Goal: Information Seeking & Learning: Learn about a topic

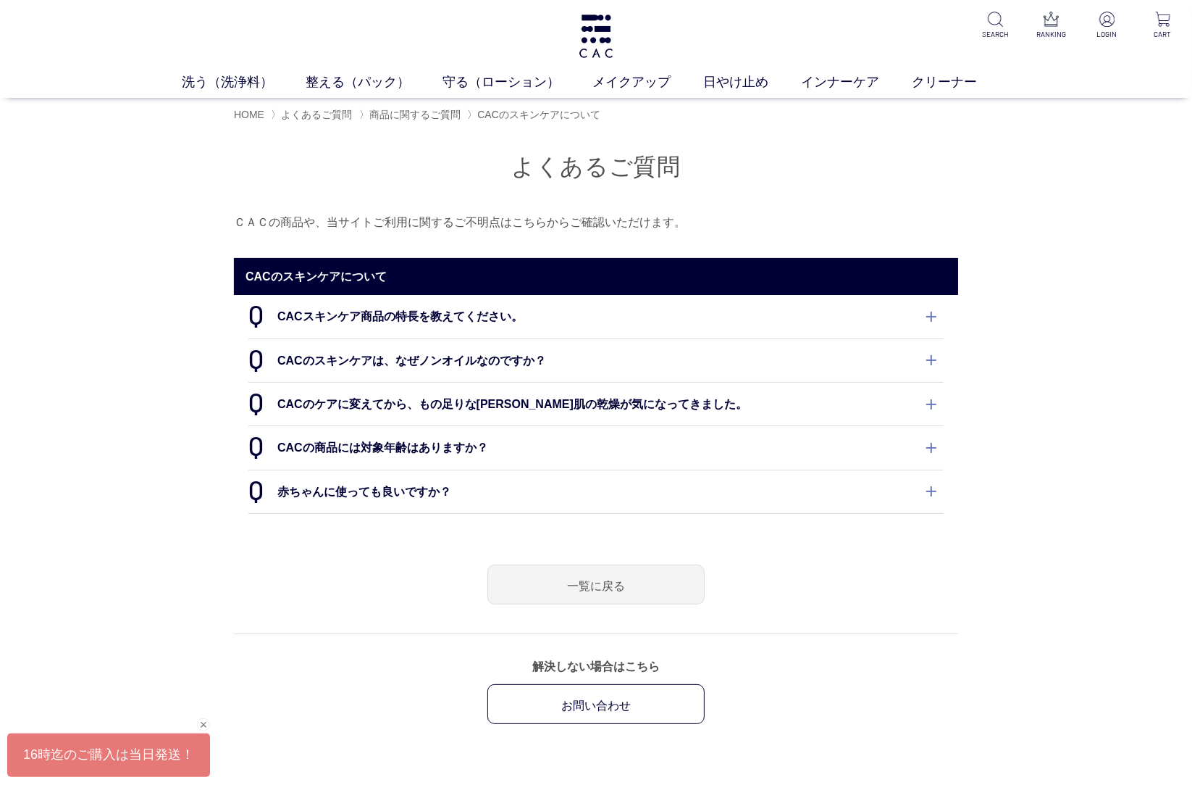
click at [582, 325] on dt "CACスキンケア商品の特長を教えてください。" at bounding box center [595, 316] width 695 height 43
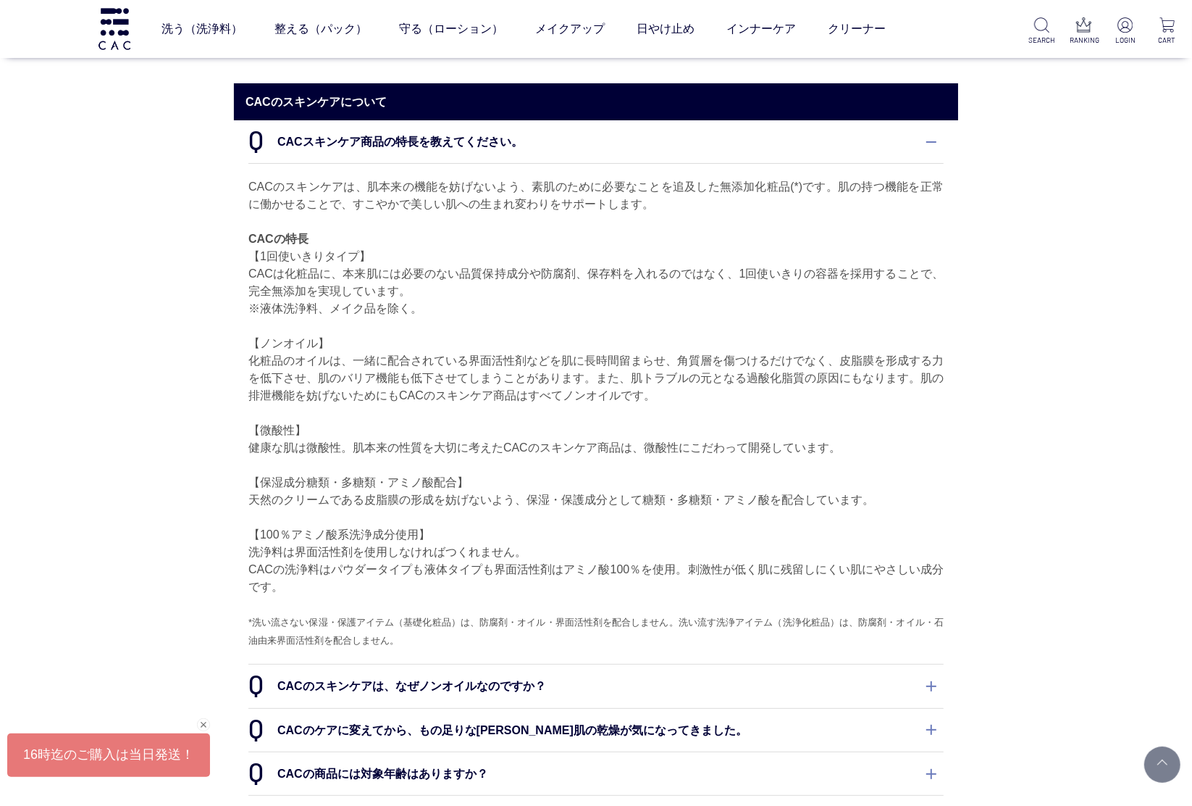
scroll to position [181, 0]
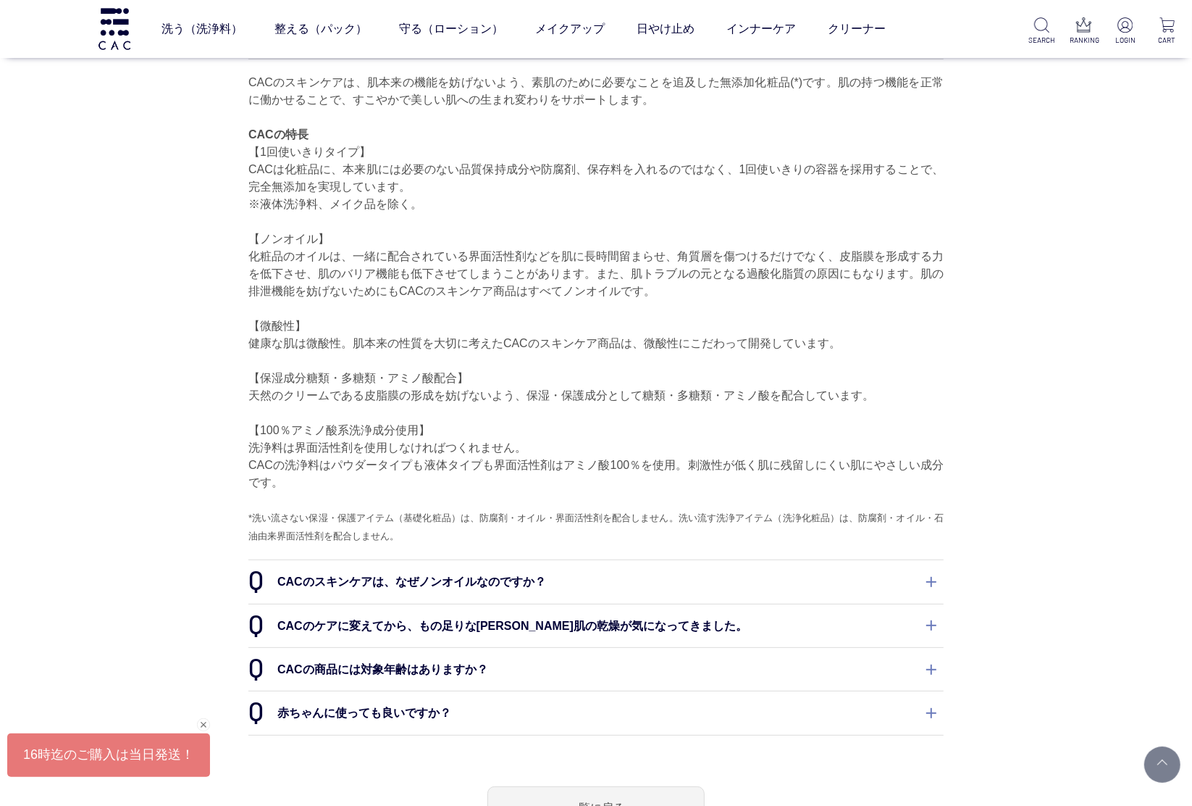
drag, startPoint x: 562, startPoint y: 157, endPoint x: 580, endPoint y: 200, distance: 46.1
click at [580, 200] on p "CACのスキンケアは、肌本来の機能を妨げないよう、素肌のために必要なことを追及した無添加化粧品(*)です。肌の持つ機能を正常に働かせることで、すこやかで美しい…" at bounding box center [595, 309] width 695 height 471
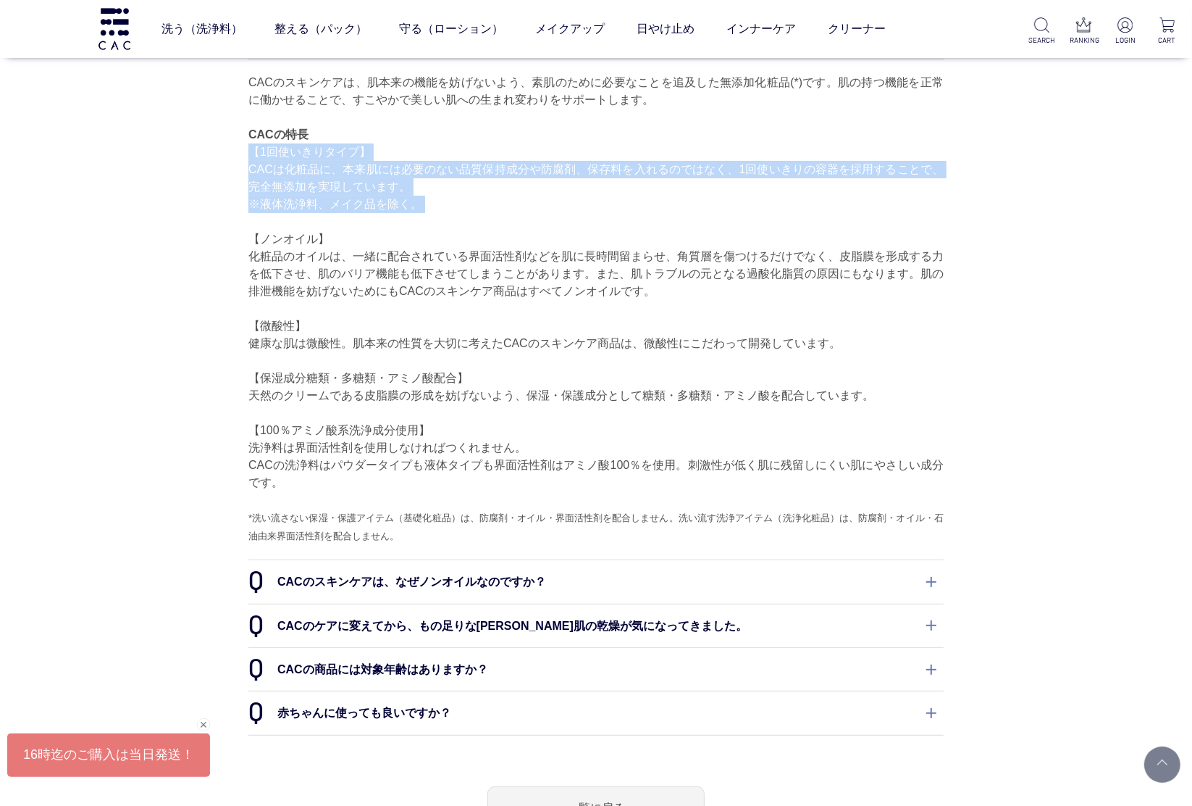
drag, startPoint x: 580, startPoint y: 200, endPoint x: 577, endPoint y: 156, distance: 44.2
click at [577, 156] on p "CACのスキンケアは、肌本来の機能を妨げないよう、素肌のために必要なことを追及した無添加化粧品(*)です。肌の持つ機能を正常に働かせることで、すこやかで美しい…" at bounding box center [595, 309] width 695 height 471
drag, startPoint x: 577, startPoint y: 159, endPoint x: 580, endPoint y: 175, distance: 15.5
click at [580, 175] on p "CACのスキンケアは、肌本来の機能を妨げないよう、素肌のために必要なことを追及した無添加化粧品(*)です。肌の持つ機能を正常に働かせることで、すこやかで美しい…" at bounding box center [595, 309] width 695 height 471
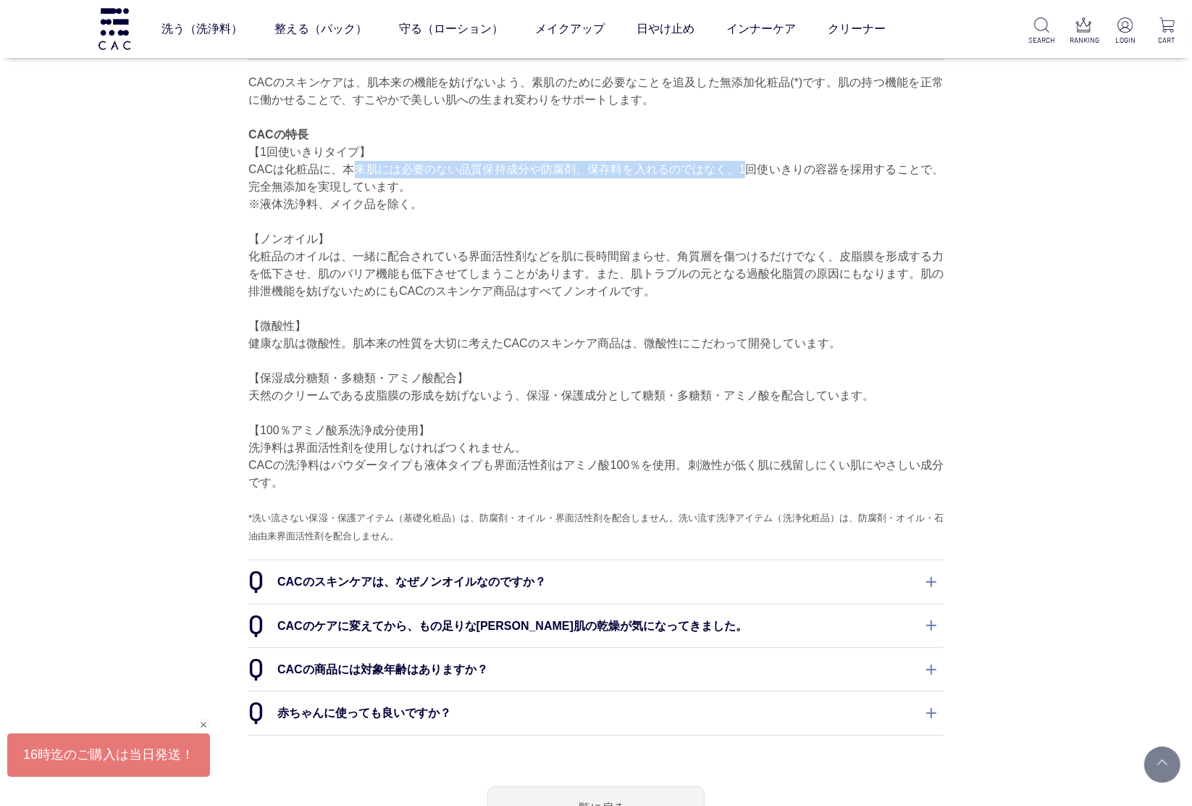
drag, startPoint x: 736, startPoint y: 172, endPoint x: 339, endPoint y: 168, distance: 397.0
click at [339, 168] on p "CACのスキンケアは、肌本来の機能を妨げないよう、素肌のために必要なことを追及した無添加化粧品(*)です。肌の持つ機能を正常に働かせることで、すこやかで美しい…" at bounding box center [595, 309] width 695 height 471
drag, startPoint x: 339, startPoint y: 168, endPoint x: 719, endPoint y: 167, distance: 380.3
click at [719, 167] on p "CACのスキンケアは、肌本来の機能を妨げないよう、素肌のために必要なことを追及した無添加化粧品(*)です。肌の持つ機能を正常に働かせることで、すこやかで美しい…" at bounding box center [595, 309] width 695 height 471
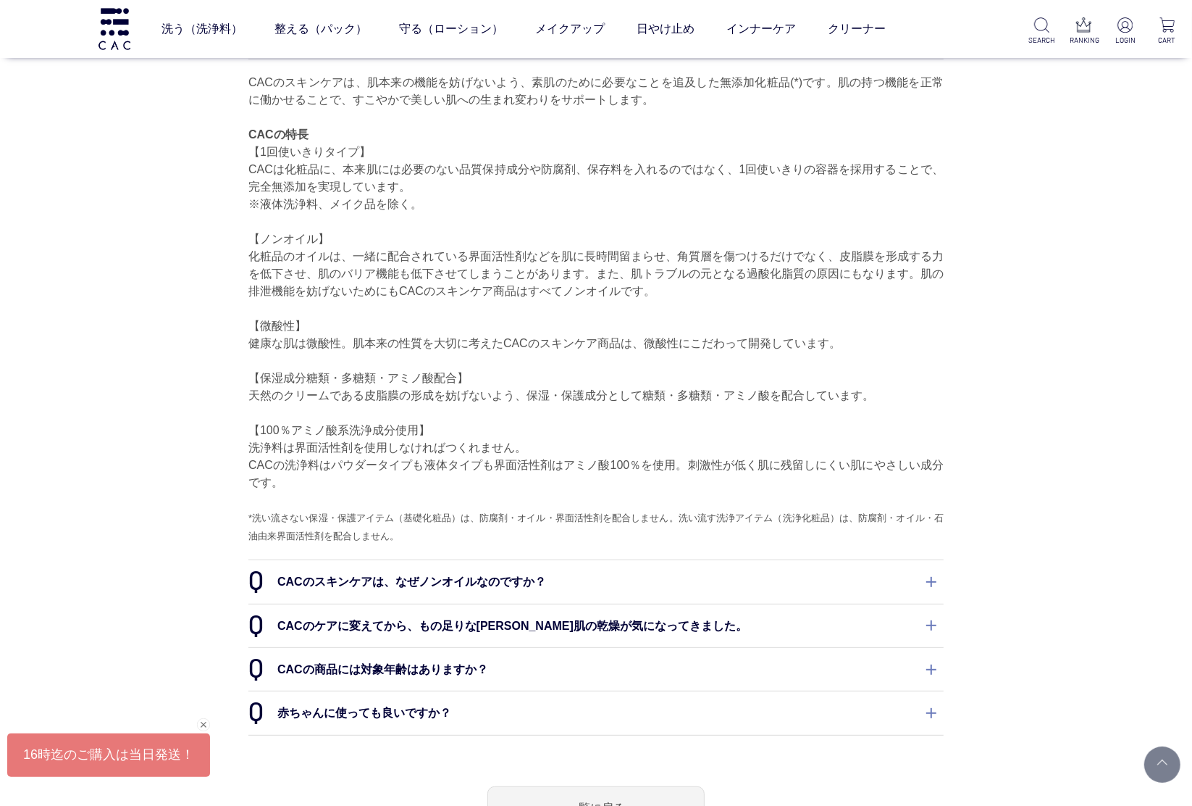
click at [410, 189] on p "CACのスキンケアは、肌本来の機能を妨げないよう、素肌のために必要なことを追及した無添加化粧品(*)です。肌の持つ機能を正常に働かせることで、すこやかで美しい…" at bounding box center [595, 309] width 695 height 471
drag, startPoint x: 344, startPoint y: 169, endPoint x: 732, endPoint y: 162, distance: 388.4
click at [732, 162] on p "CACのスキンケアは、肌本来の機能を妨げないよう、素肌のために必要なことを追及した無添加化粧品(*)です。肌の持つ機能を正常に働かせることで、すこやかで美しい…" at bounding box center [595, 309] width 695 height 471
drag, startPoint x: 732, startPoint y: 162, endPoint x: 343, endPoint y: 174, distance: 389.9
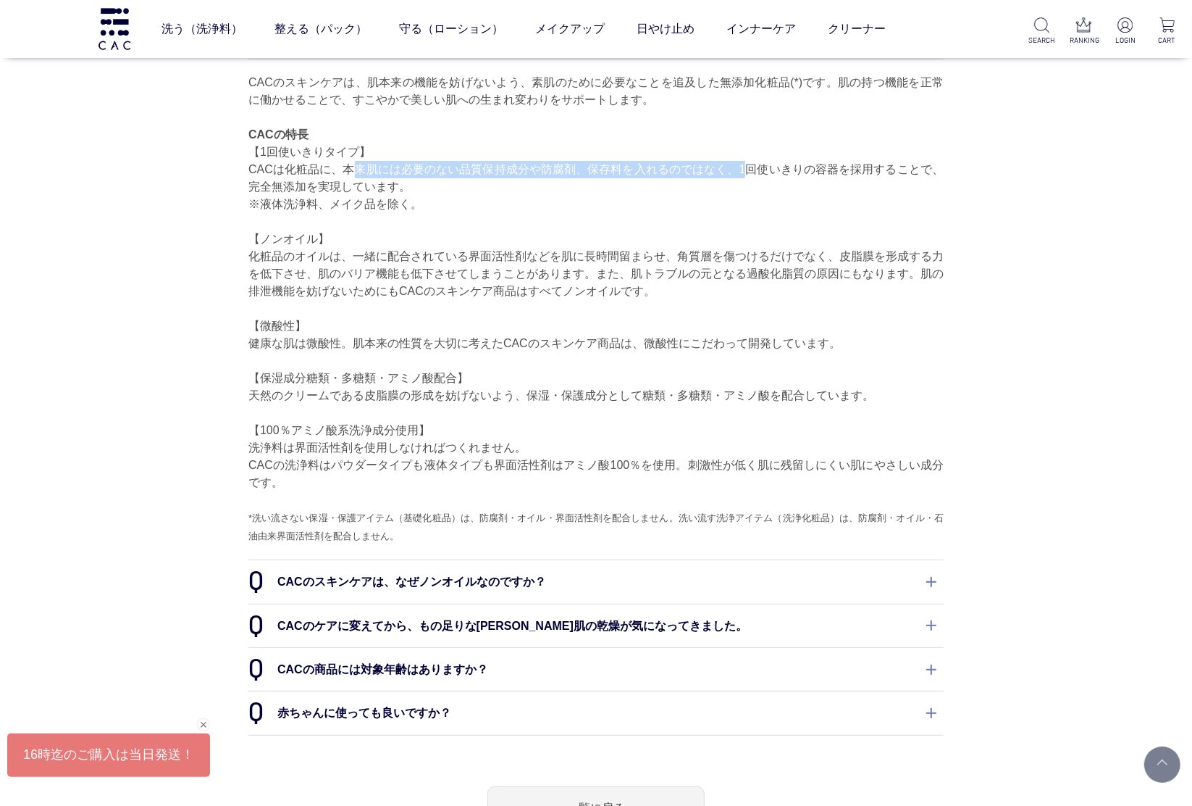
click at [343, 174] on p "CACのスキンケアは、肌本来の機能を妨げないよう、素肌のために必要なことを追及した無添加化粧品(*)です。肌の持つ機能を正常に働かせることで、すこやかで美しい…" at bounding box center [595, 309] width 695 height 471
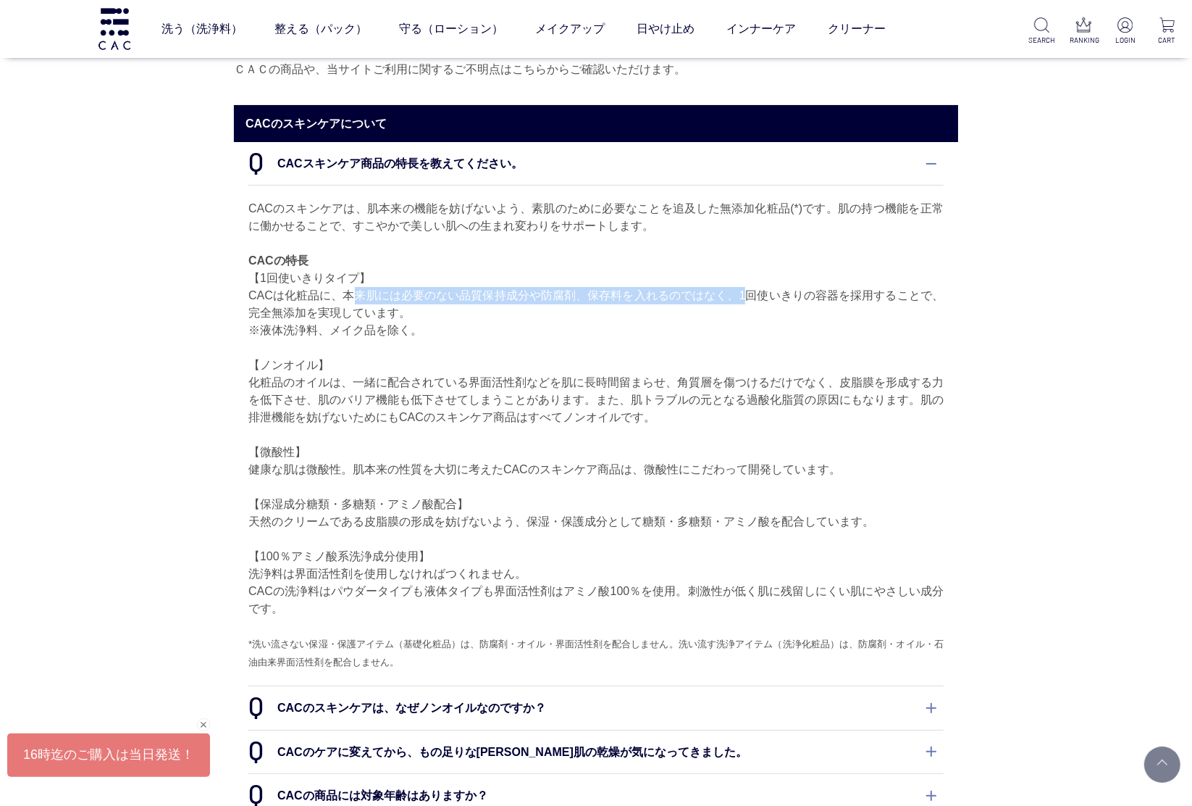
scroll to position [0, 0]
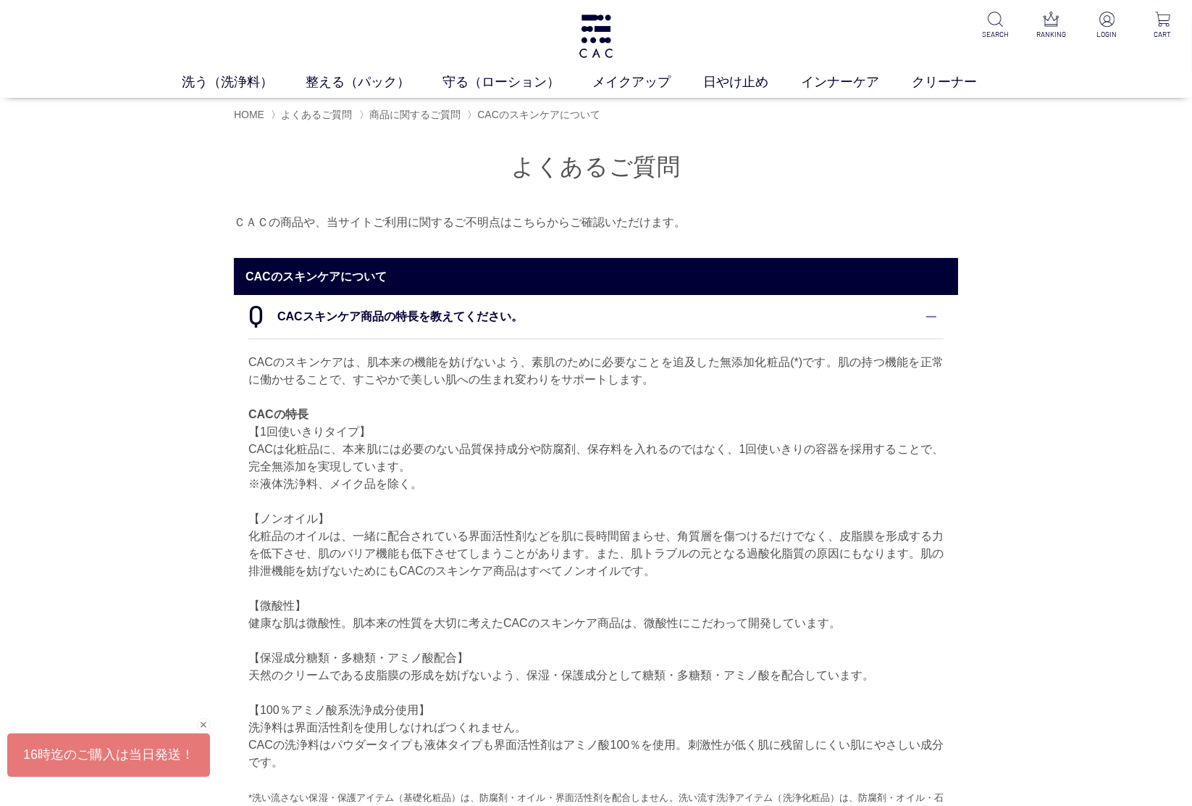
click at [596, 327] on dt "CACスキンケア商品の特長を教えてください。" at bounding box center [595, 316] width 695 height 43
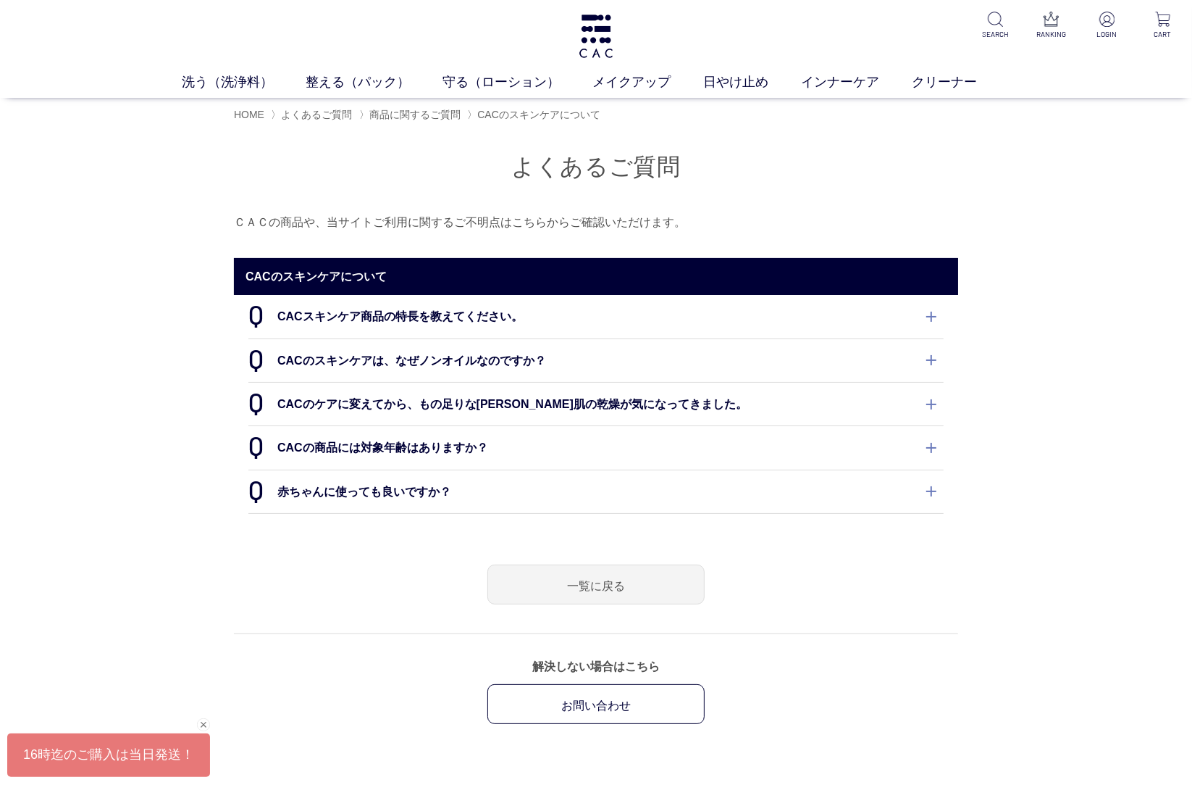
click at [591, 331] on dt "CACスキンケア商品の特長を教えてください。" at bounding box center [595, 316] width 695 height 43
